Goal: Task Accomplishment & Management: Manage account settings

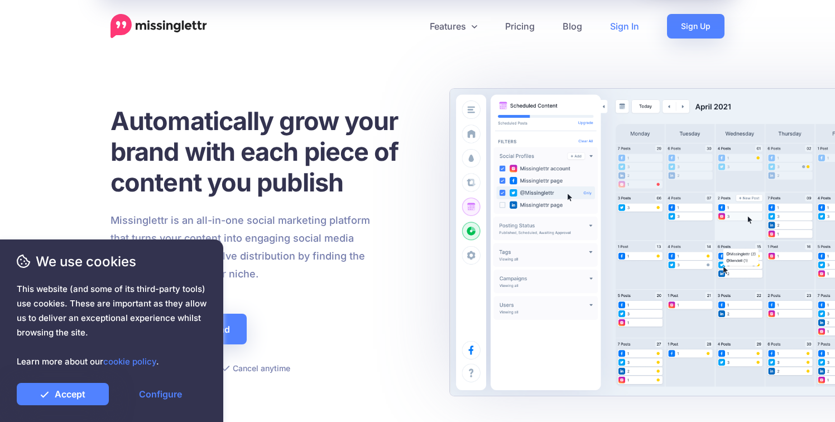
click at [632, 27] on link "Sign In" at bounding box center [624, 26] width 57 height 25
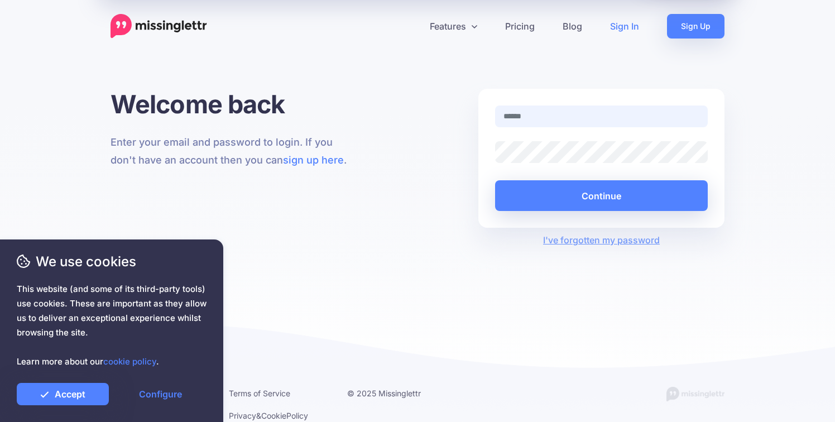
type input "**********"
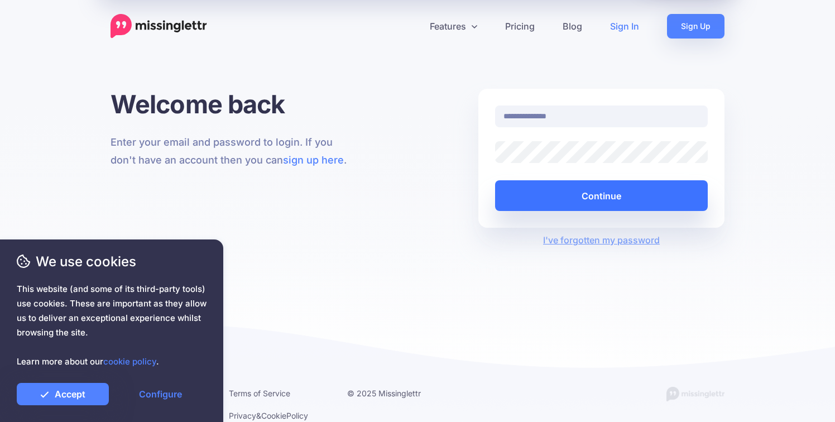
click at [604, 191] on button "Continue" at bounding box center [601, 195] width 213 height 31
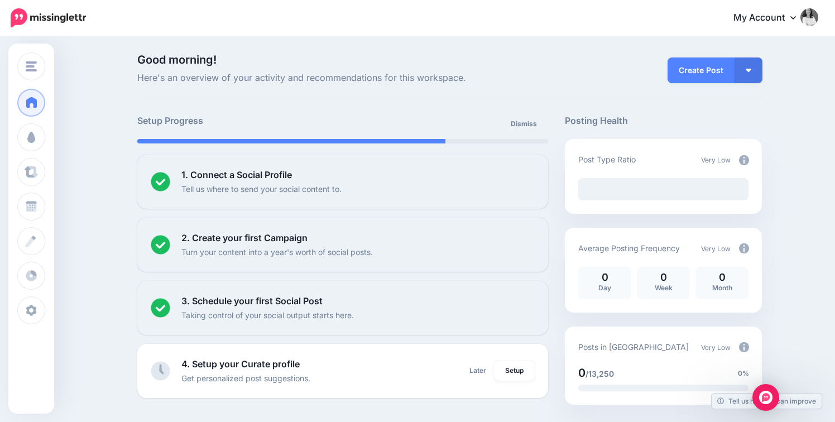
click at [794, 20] on icon at bounding box center [793, 17] width 6 height 9
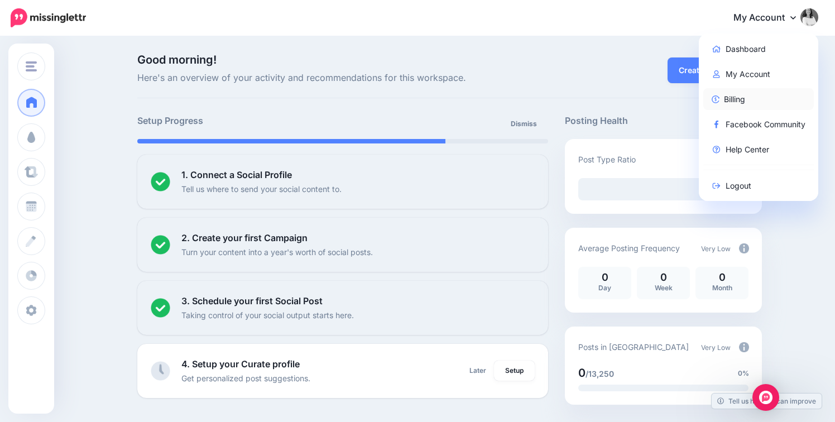
click at [741, 99] on link "Billing" at bounding box center [758, 99] width 111 height 22
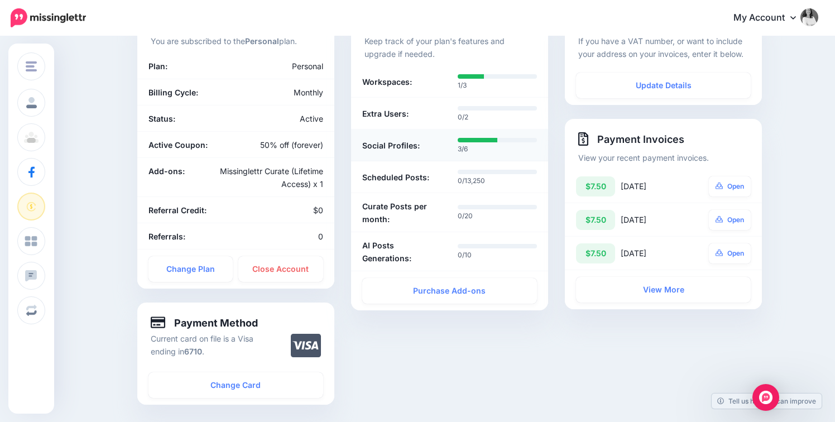
scroll to position [100, 0]
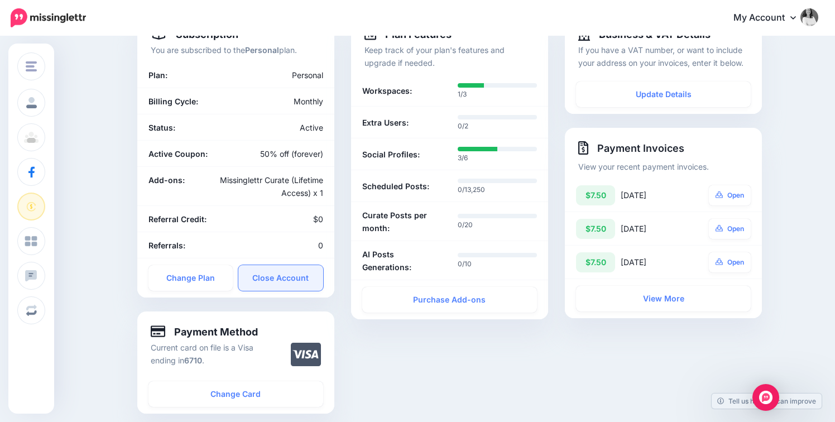
click at [303, 279] on link "Close Account" at bounding box center [280, 278] width 85 height 26
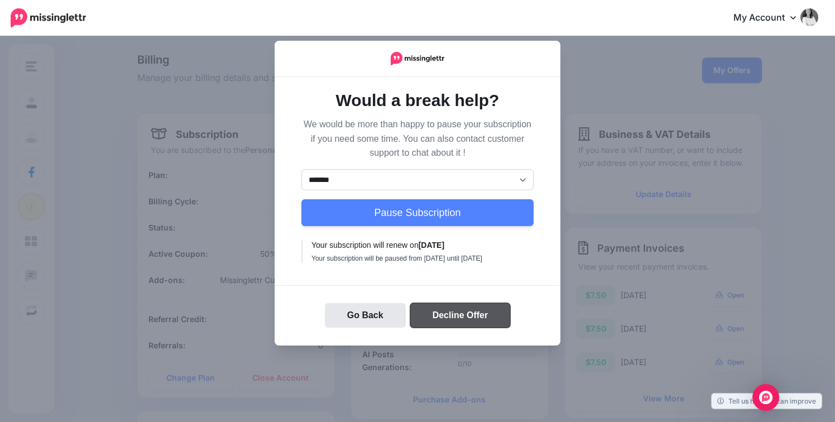
click at [485, 322] on button "Decline Offer" at bounding box center [460, 315] width 100 height 25
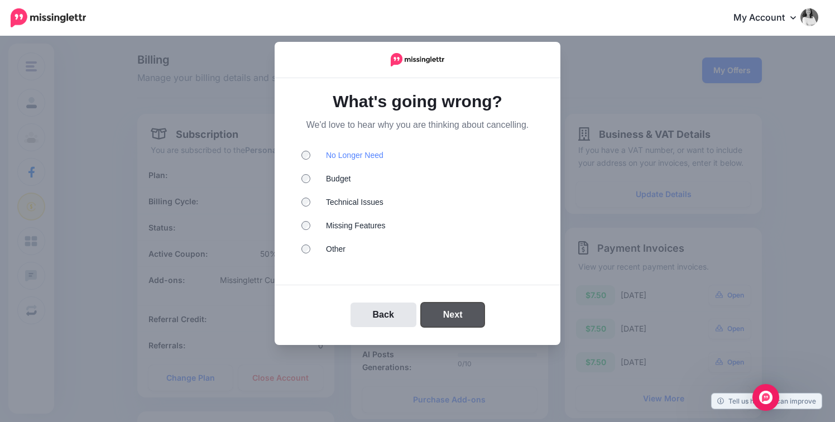
click at [464, 308] on button "Next" at bounding box center [453, 315] width 64 height 25
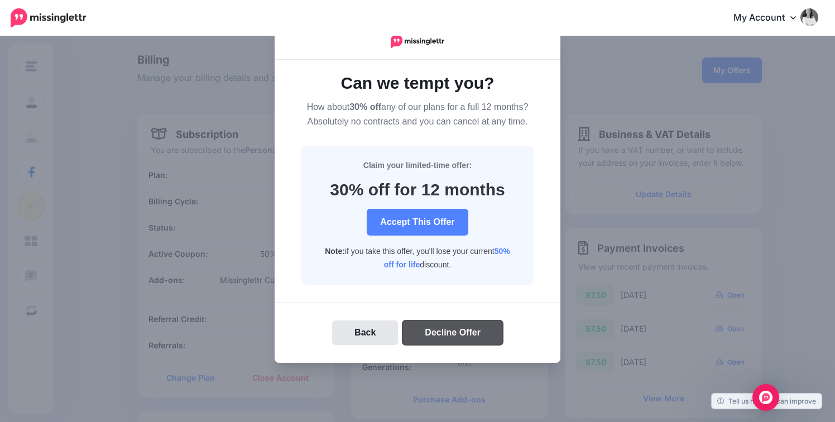
click at [440, 326] on button "Decline Offer" at bounding box center [452, 332] width 100 height 25
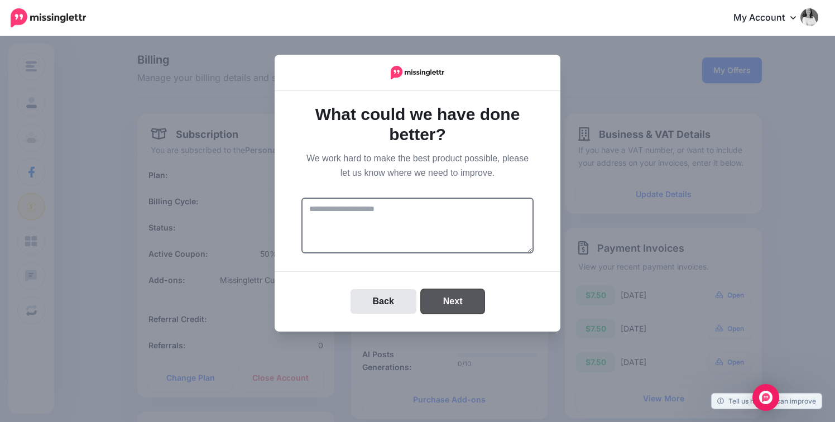
click at [449, 306] on button "Next" at bounding box center [453, 301] width 64 height 25
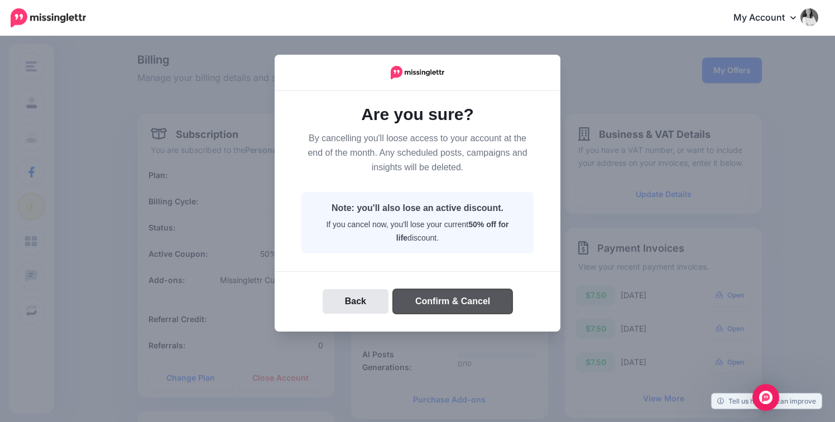
click at [457, 305] on button "Confirm & Cancel" at bounding box center [452, 301] width 119 height 25
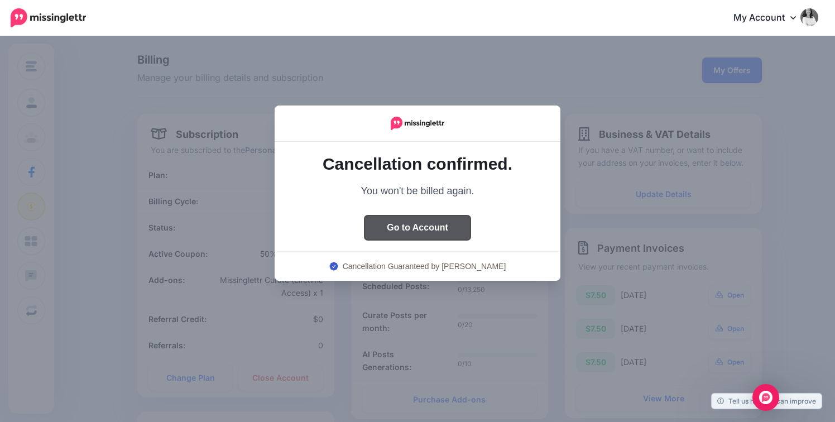
click at [438, 234] on button "Go to Account" at bounding box center [417, 227] width 106 height 25
